Goal: Connect with others: Establish contact or relationships with other users

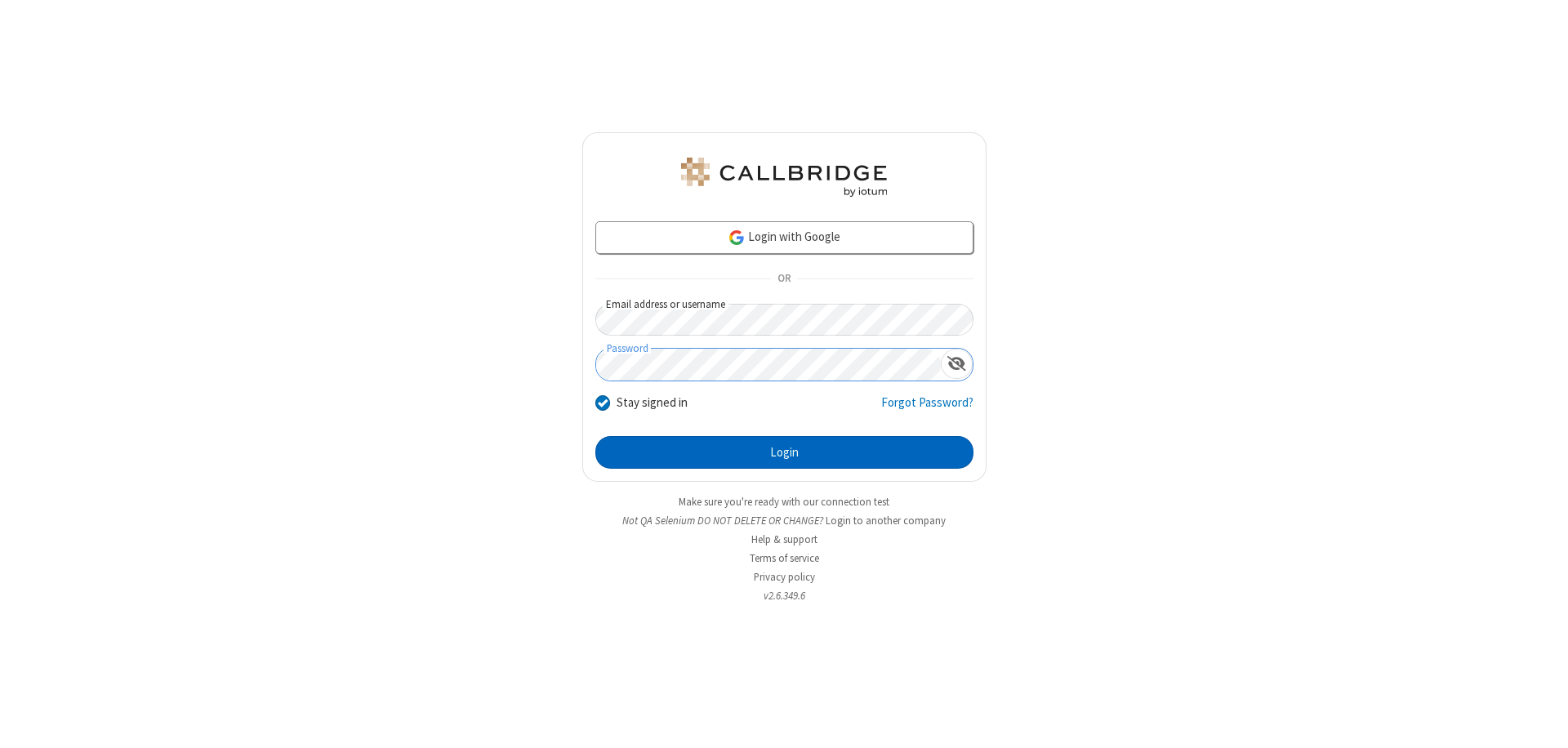
click at [784, 452] on button "Login" at bounding box center [784, 452] width 378 height 33
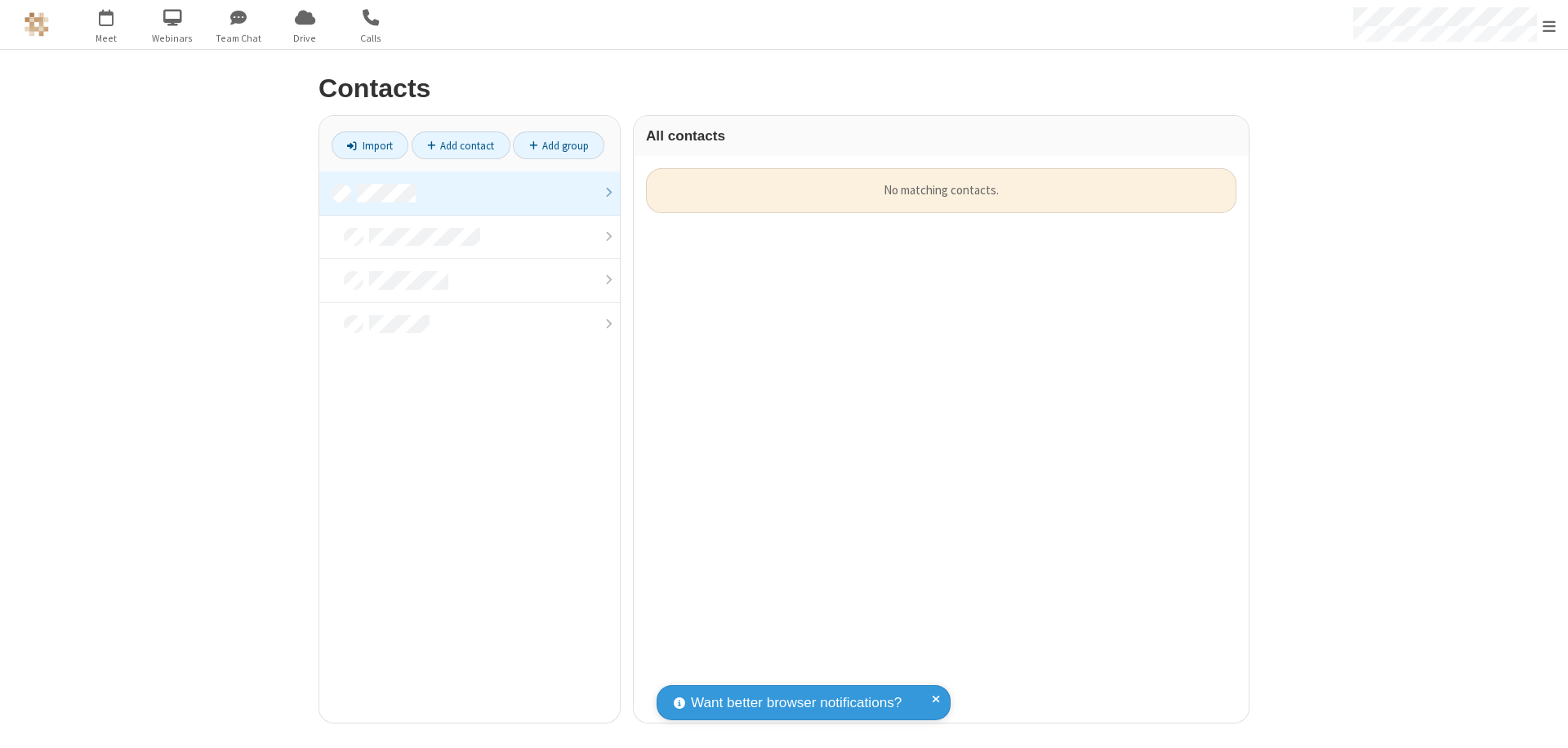
scroll to position [554, 603]
click at [470, 192] on link at bounding box center [470, 193] width 300 height 44
click at [461, 146] on link "Add contact" at bounding box center [461, 146] width 99 height 27
